Goal: Transaction & Acquisition: Book appointment/travel/reservation

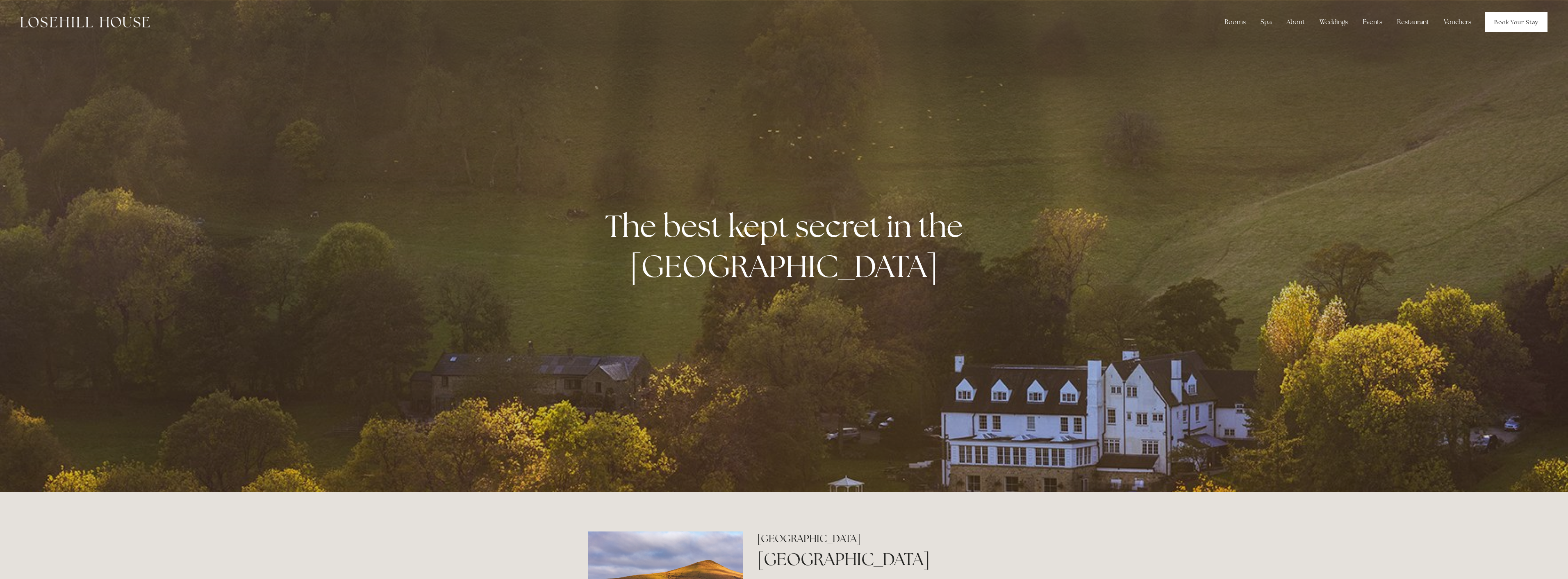
click at [1502, 31] on link "Book Your Stay" at bounding box center [1516, 22] width 62 height 19
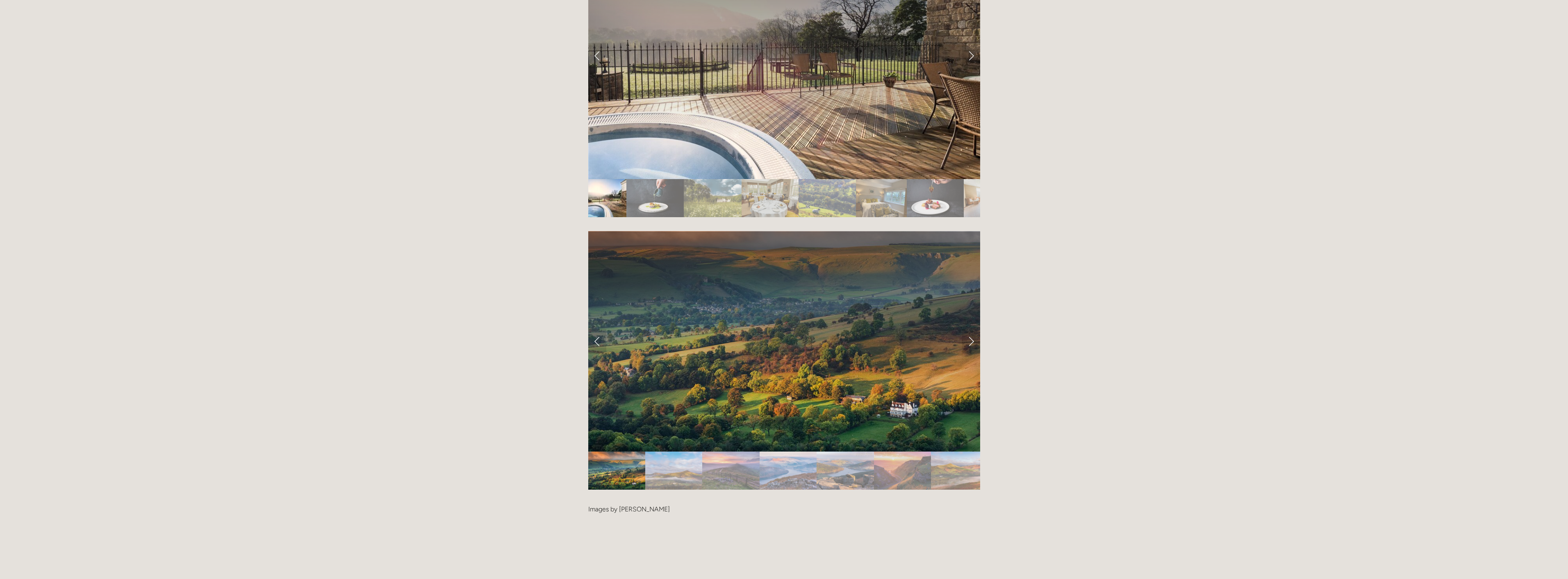
scroll to position [1721, 0]
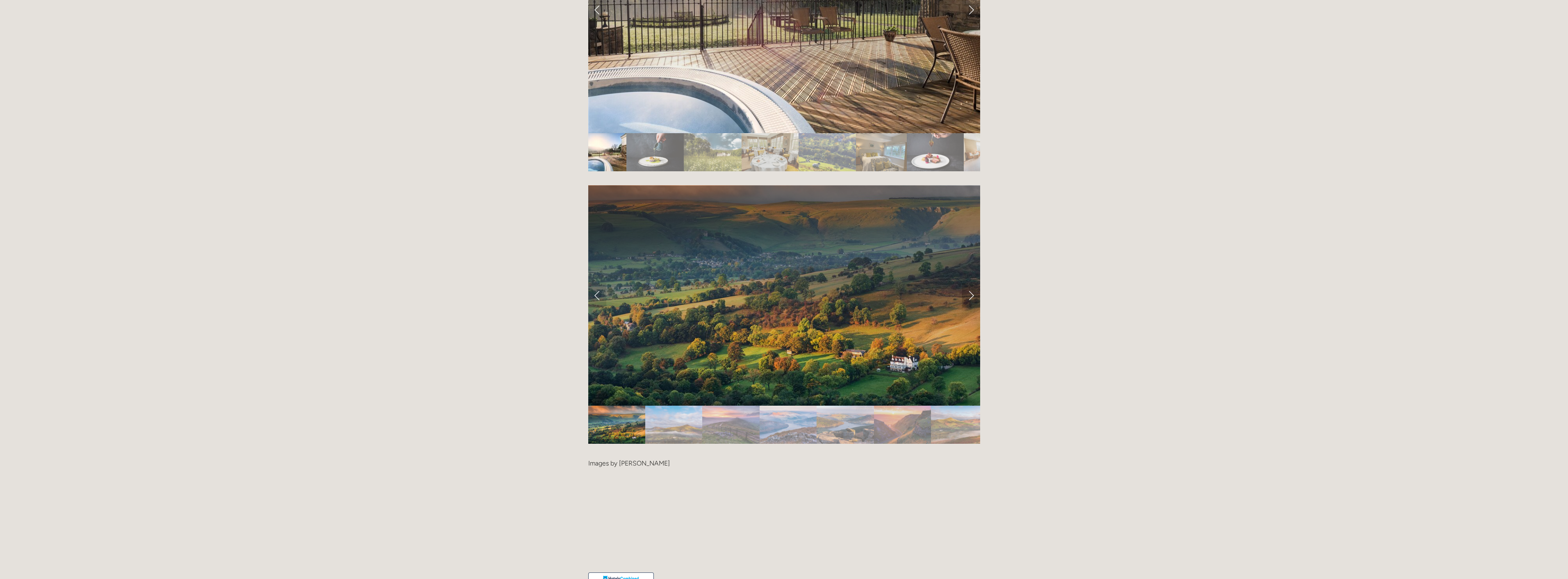
click at [967, 283] on link "Next Slide" at bounding box center [971, 295] width 18 height 24
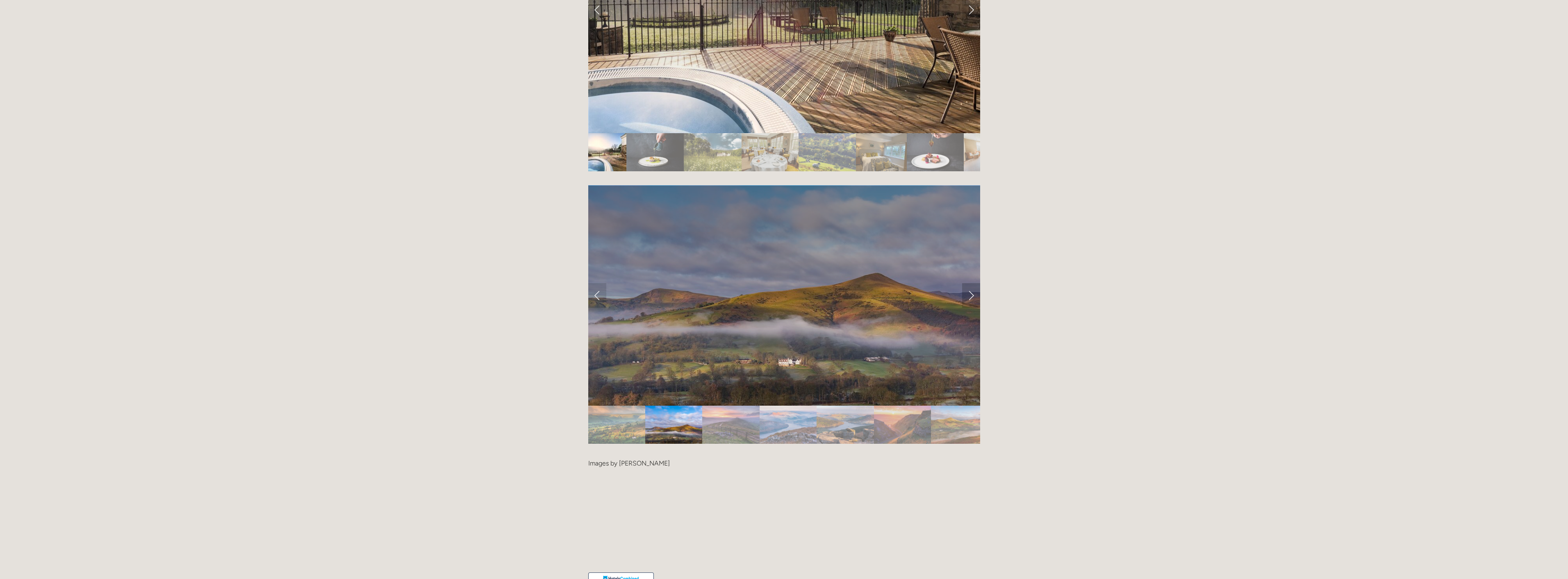
click at [967, 283] on link "Next Slide" at bounding box center [971, 295] width 18 height 24
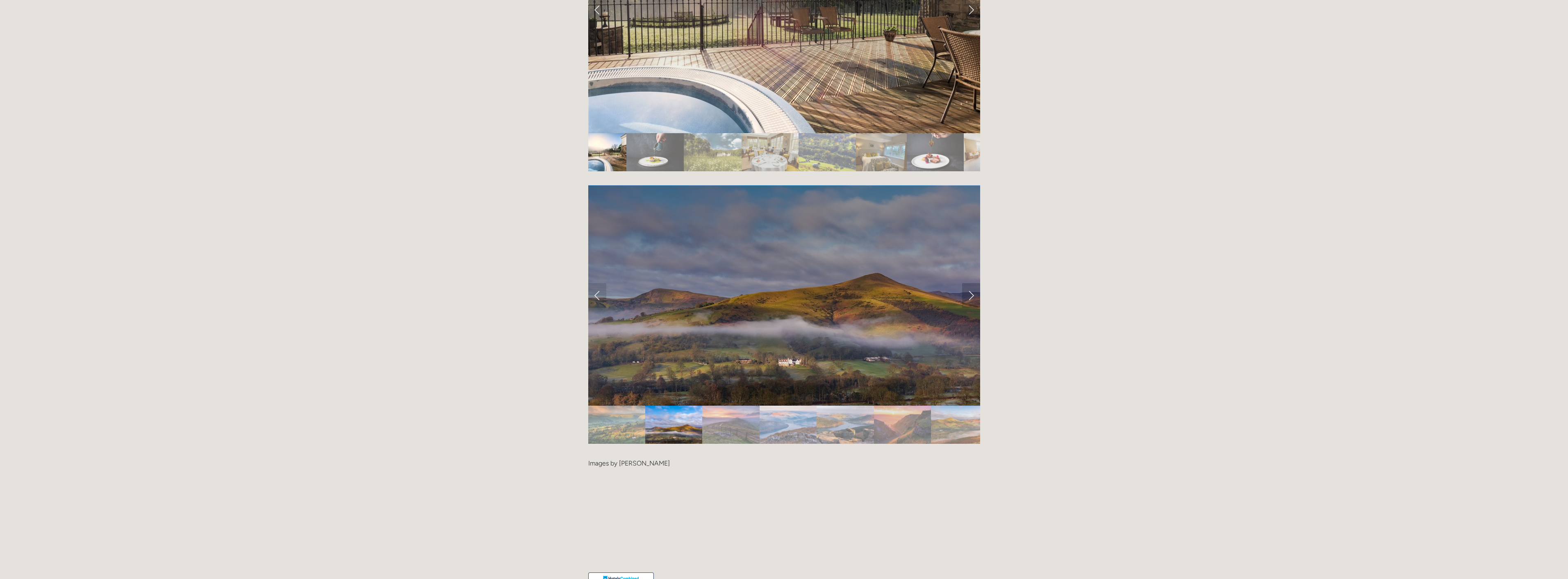
click at [968, 283] on link "Next Slide" at bounding box center [971, 295] width 18 height 24
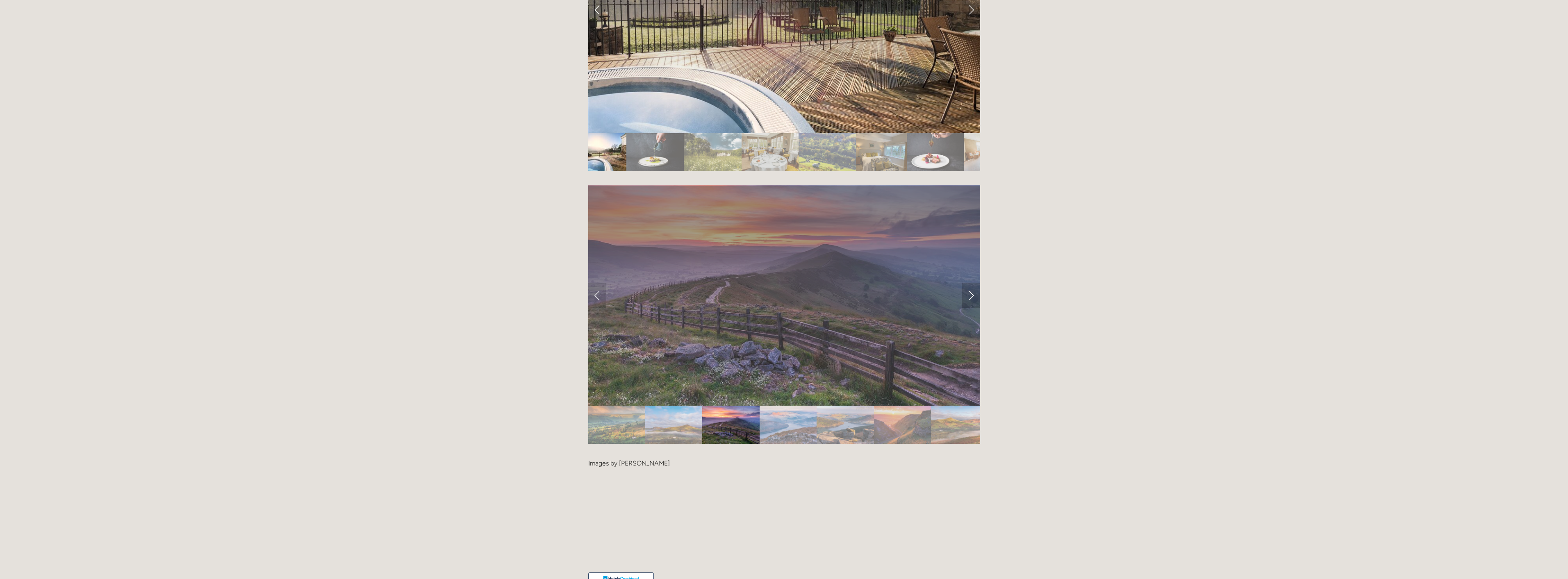
click at [968, 283] on link "Next Slide" at bounding box center [971, 295] width 18 height 24
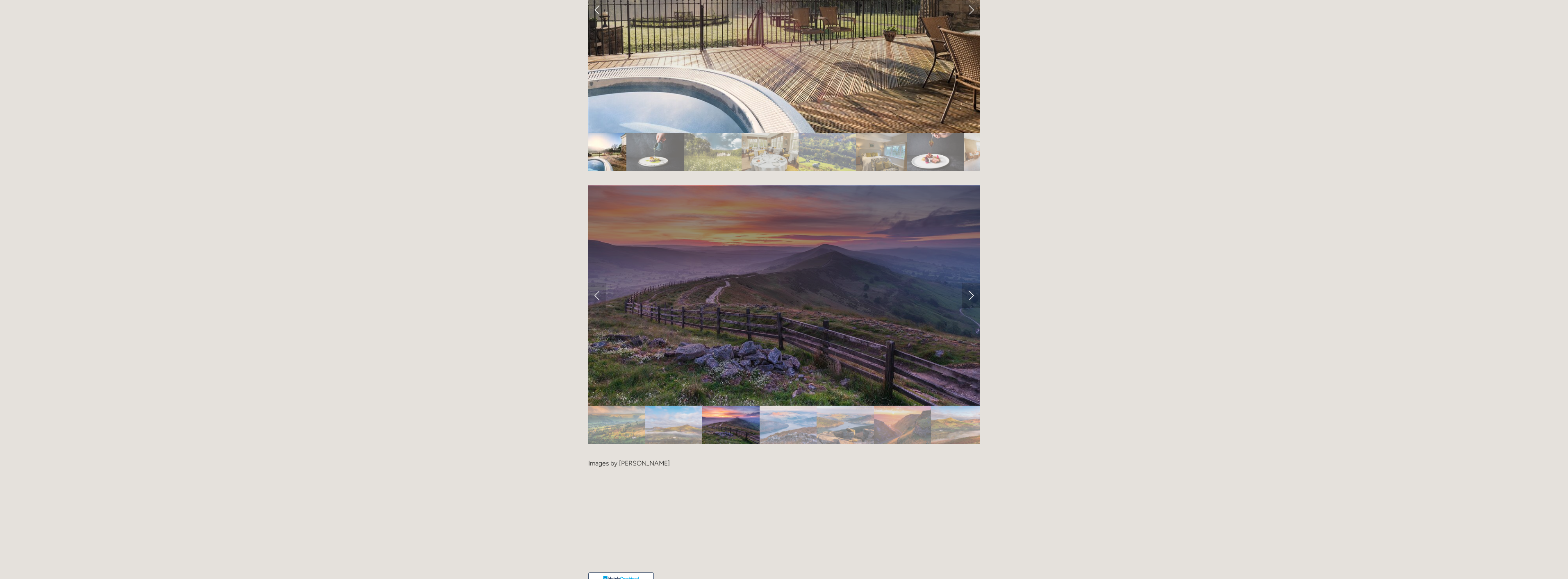
click at [969, 283] on link "Next Slide" at bounding box center [971, 295] width 18 height 24
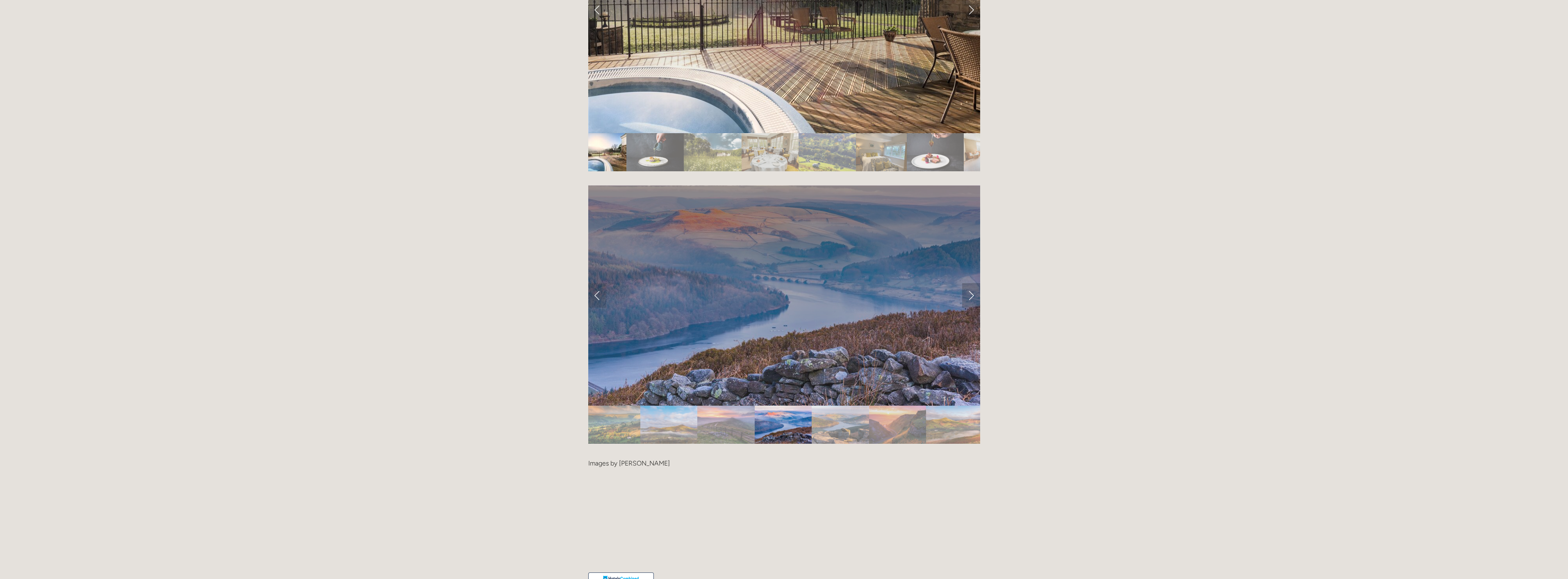
click at [969, 283] on link "Next Slide" at bounding box center [971, 295] width 18 height 24
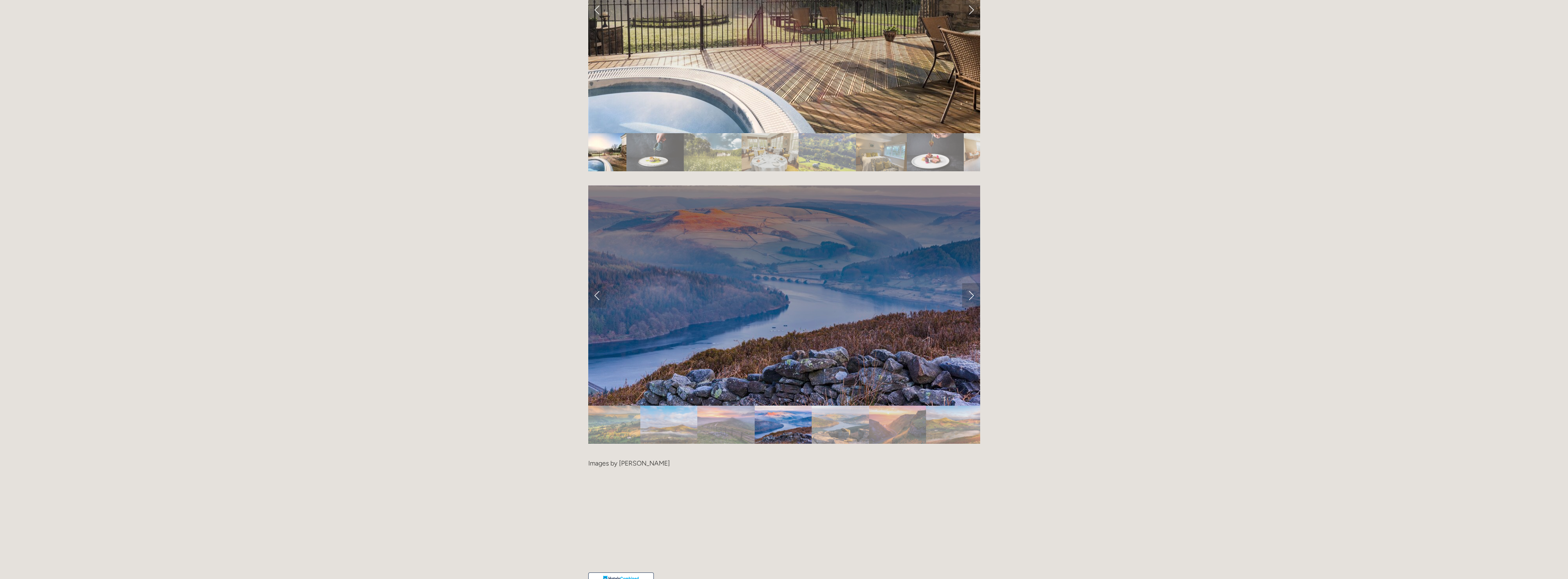
click at [969, 283] on link "Next Slide" at bounding box center [971, 295] width 18 height 24
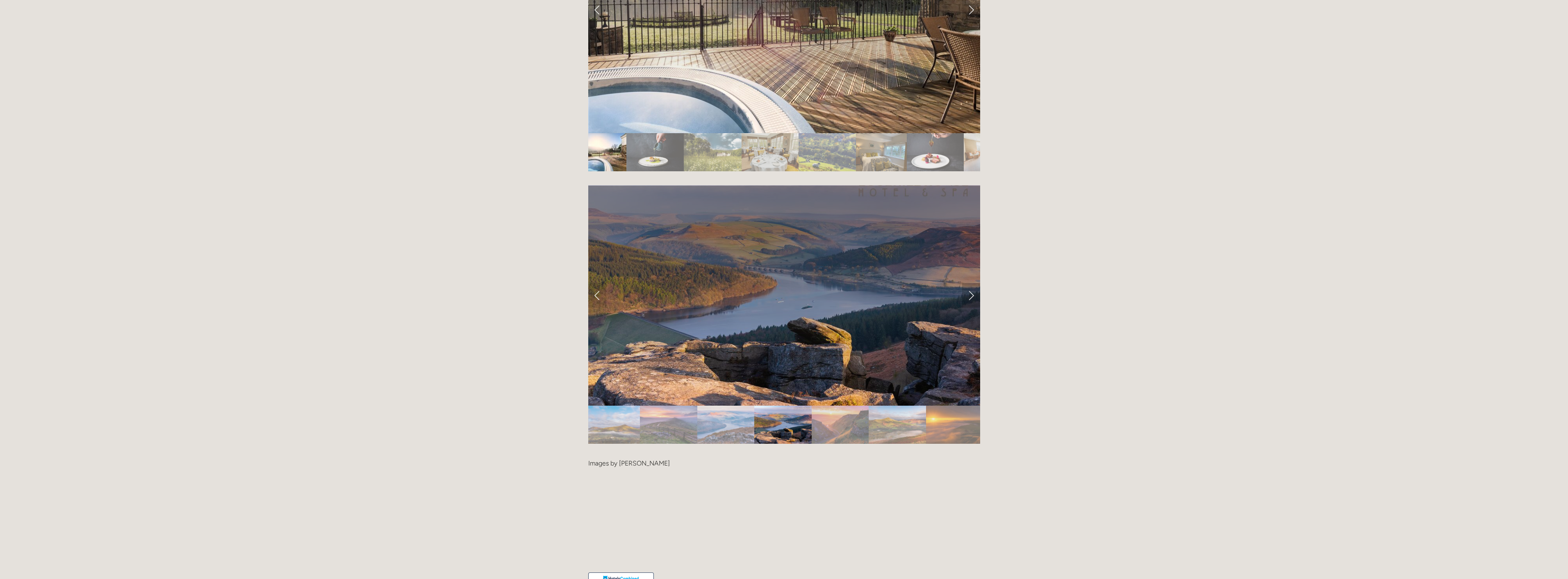
click at [969, 283] on link "Next Slide" at bounding box center [971, 295] width 18 height 24
click at [972, 283] on link "Next Slide" at bounding box center [971, 295] width 18 height 24
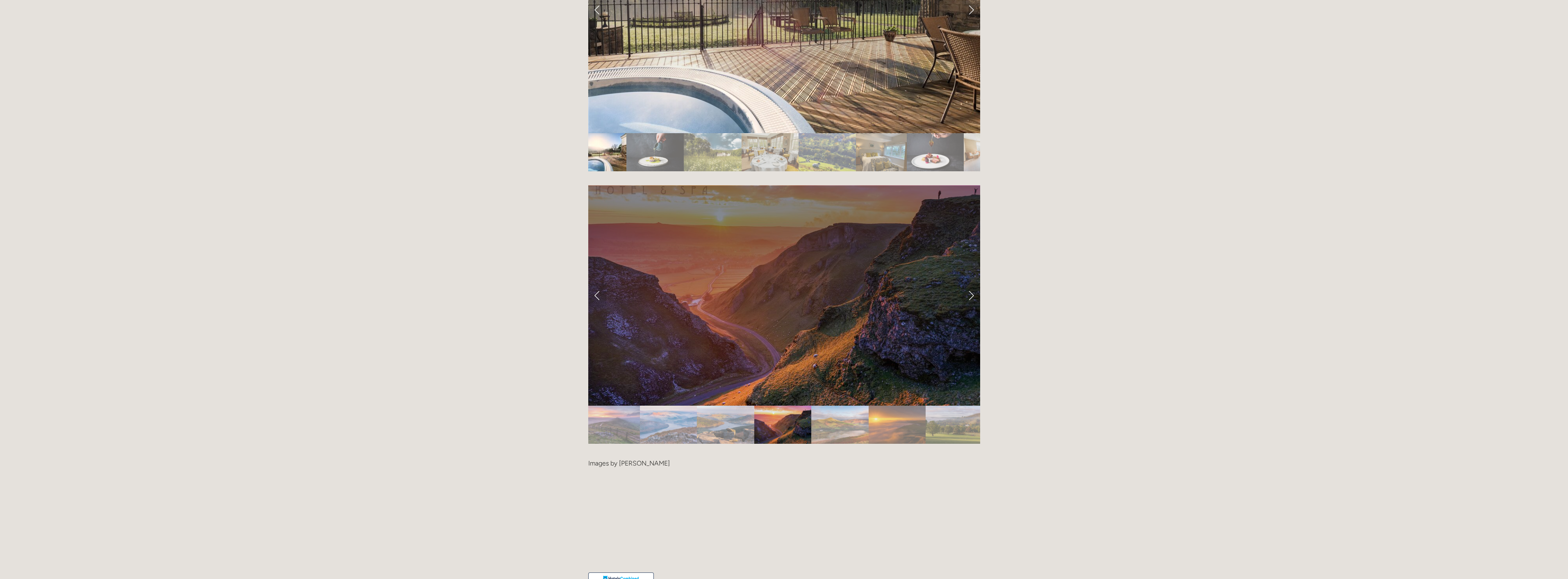
click at [972, 283] on link "Next Slide" at bounding box center [971, 295] width 18 height 24
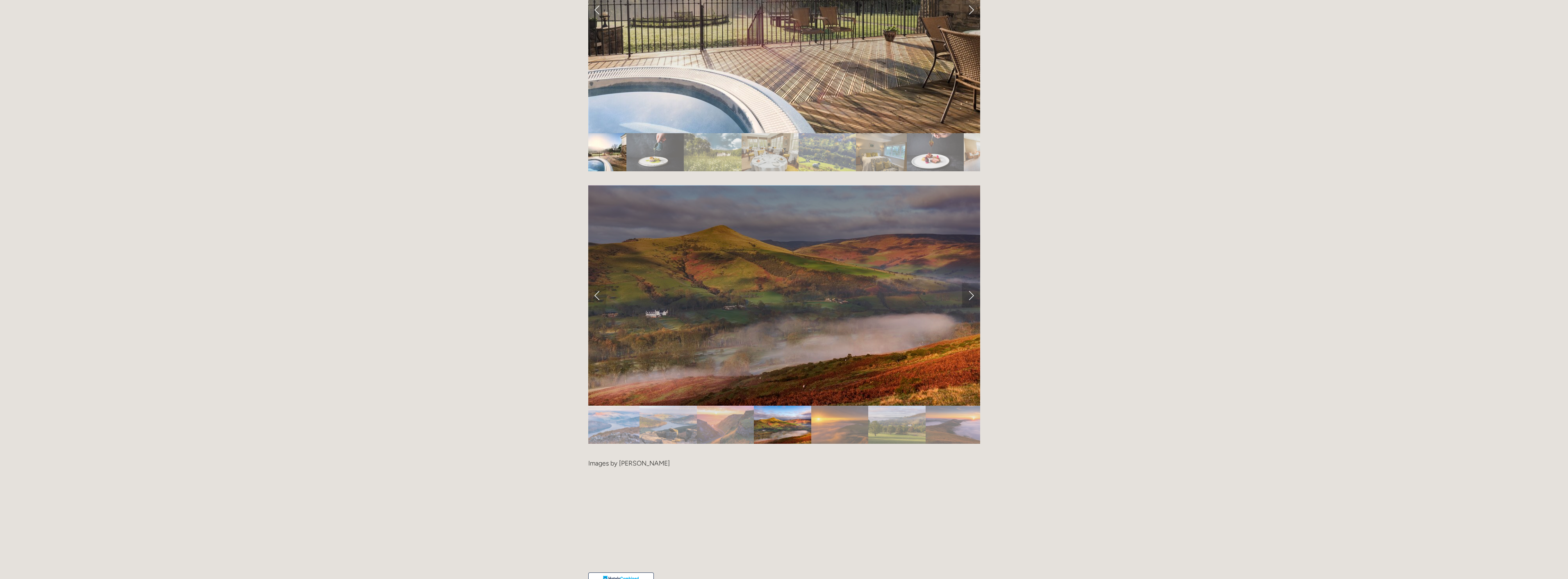
click at [972, 283] on link "Next Slide" at bounding box center [971, 295] width 18 height 24
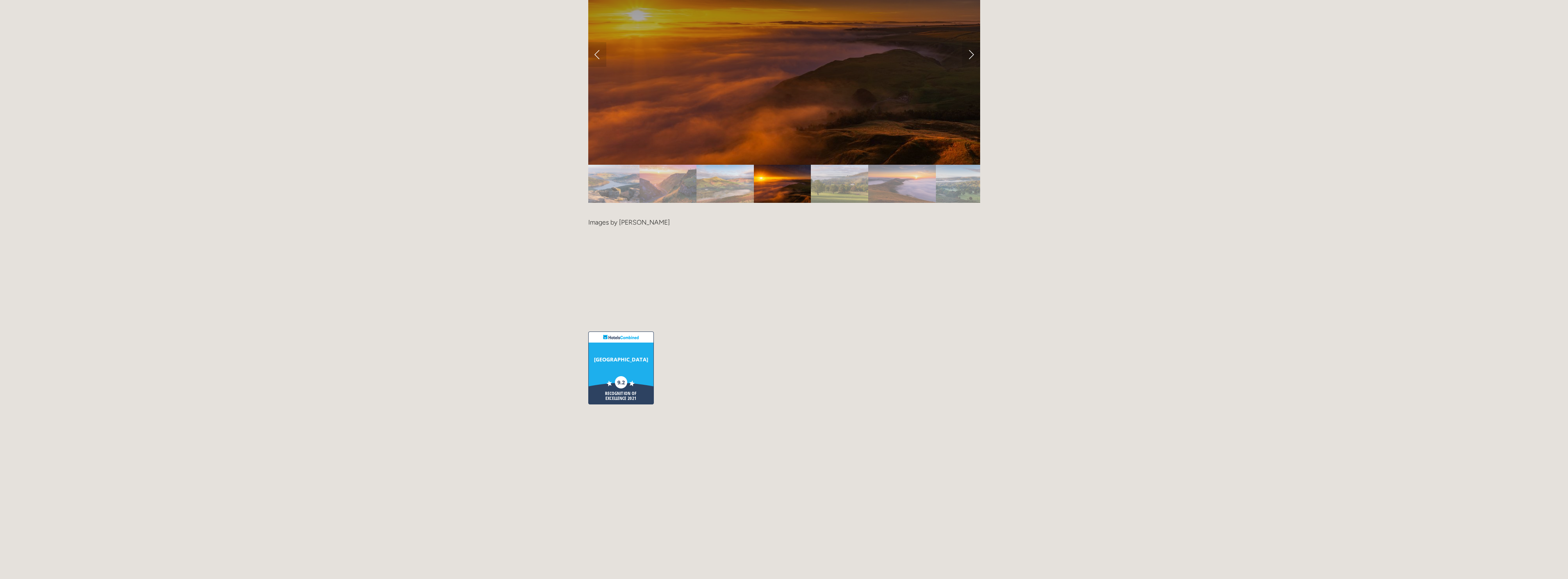
scroll to position [1761, 0]
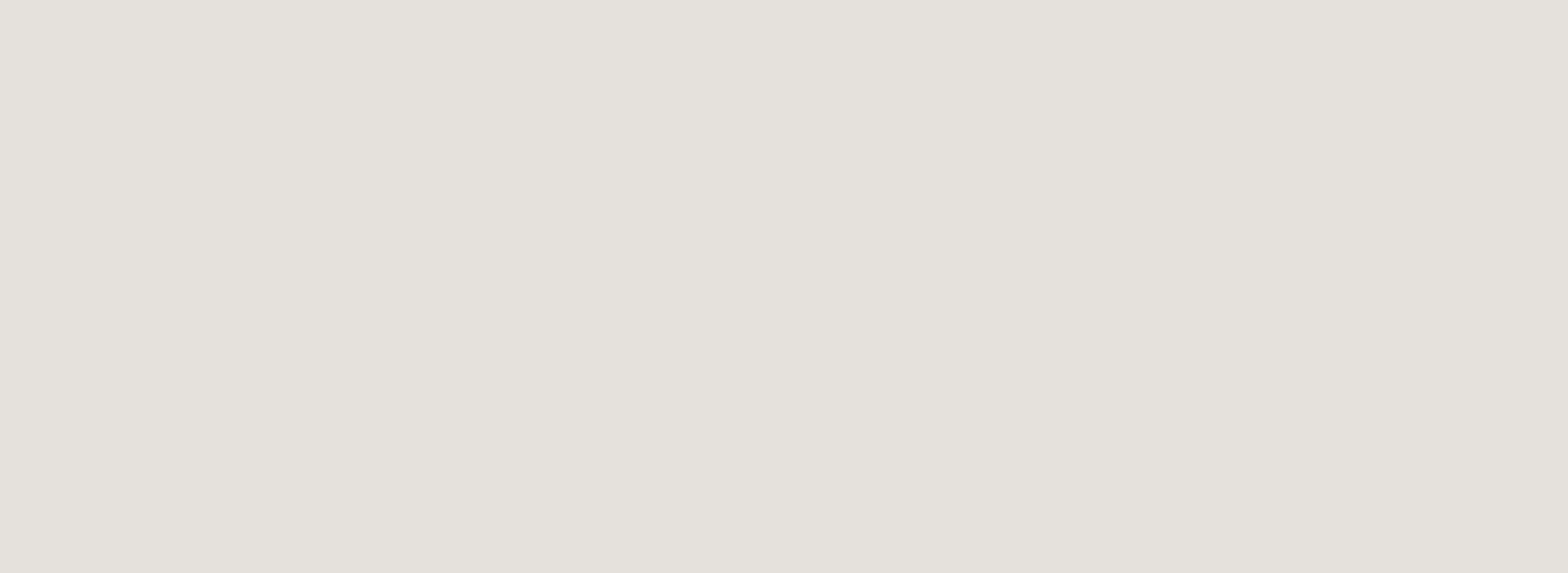
scroll to position [82, 0]
